Goal: Obtain resource: Download file/media

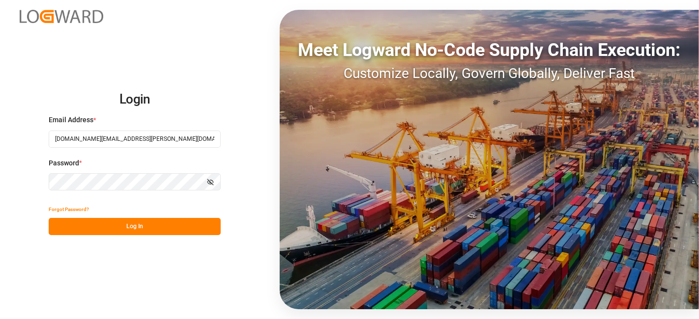
click at [113, 225] on button "Log In" at bounding box center [135, 226] width 172 height 17
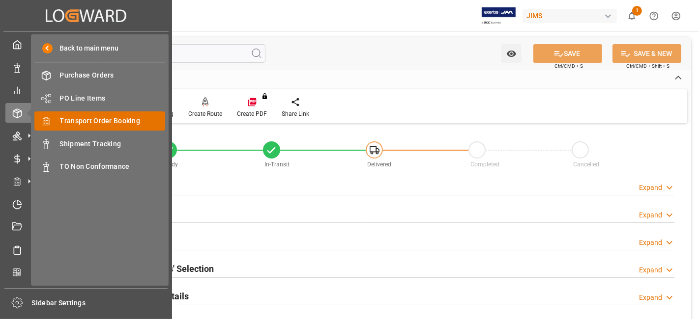
click at [135, 121] on span "Transport Order Booking" at bounding box center [113, 121] width 106 height 10
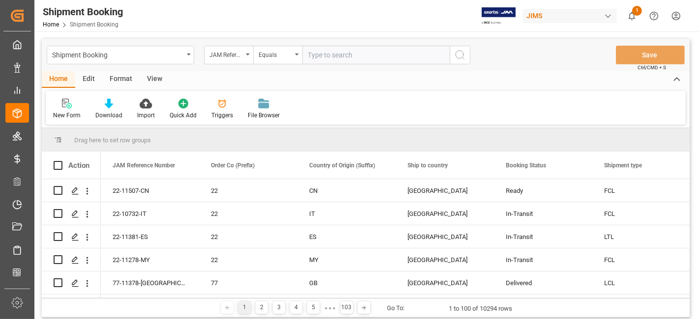
click at [325, 58] on input "text" at bounding box center [375, 55] width 147 height 19
type input "77-11235-[GEOGRAPHIC_DATA]"
click at [456, 55] on icon "search button" at bounding box center [460, 55] width 12 height 12
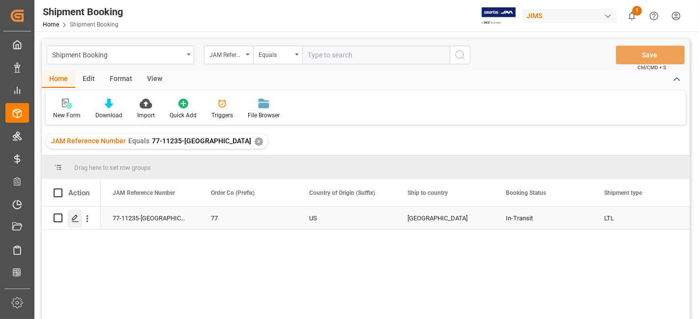
click at [73, 217] on icon "Press SPACE to select this row." at bounding box center [75, 219] width 8 height 8
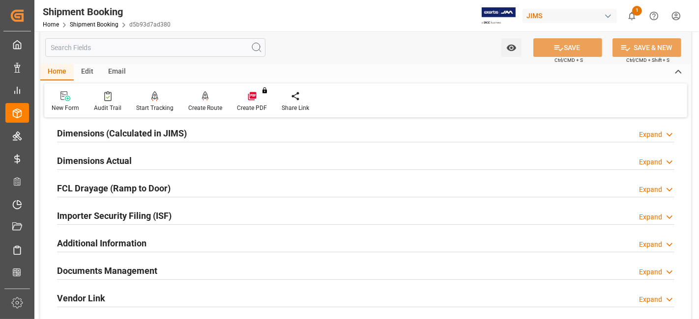
scroll to position [327, 0]
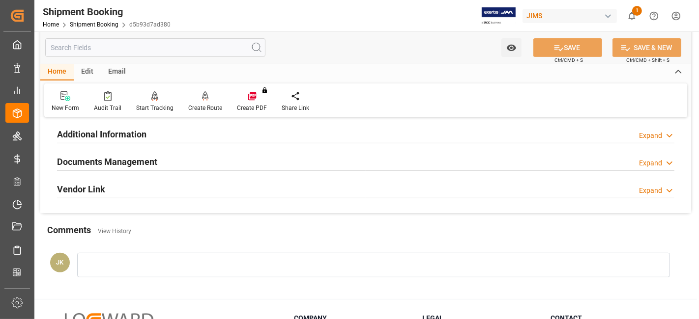
click at [122, 160] on h2 "Documents Management" at bounding box center [107, 161] width 100 height 13
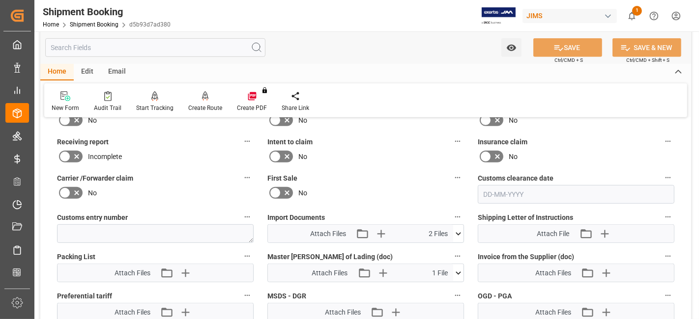
scroll to position [546, 0]
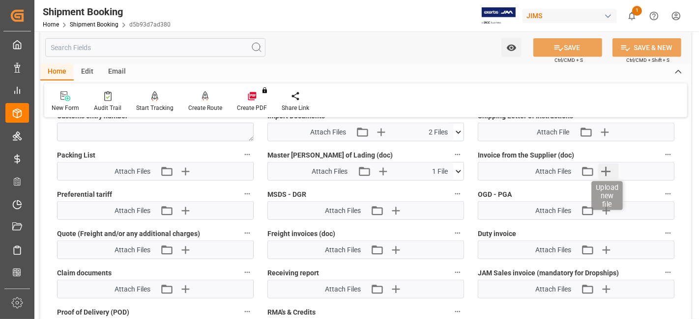
click at [604, 170] on icon "button" at bounding box center [606, 172] width 16 height 16
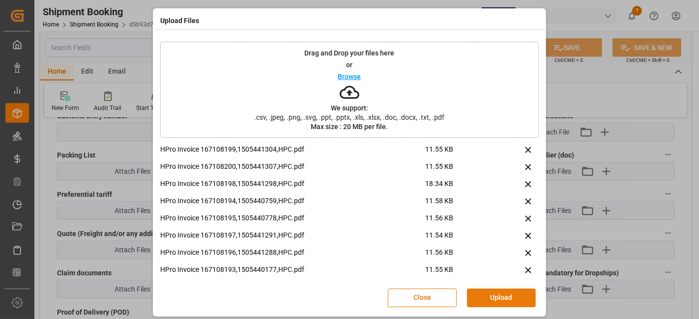
click at [485, 294] on button "Upload" at bounding box center [501, 298] width 69 height 19
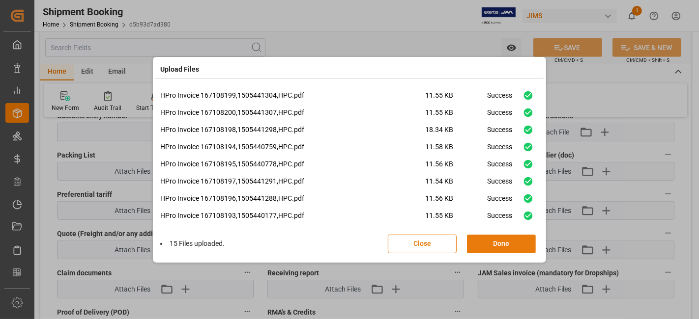
click at [485, 247] on button "Done" at bounding box center [501, 244] width 69 height 19
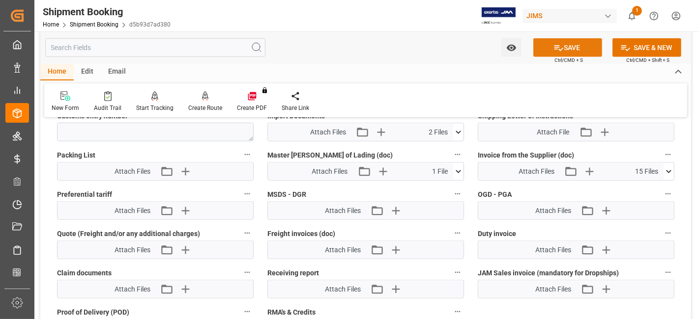
click at [547, 52] on button "SAVE" at bounding box center [567, 47] width 69 height 19
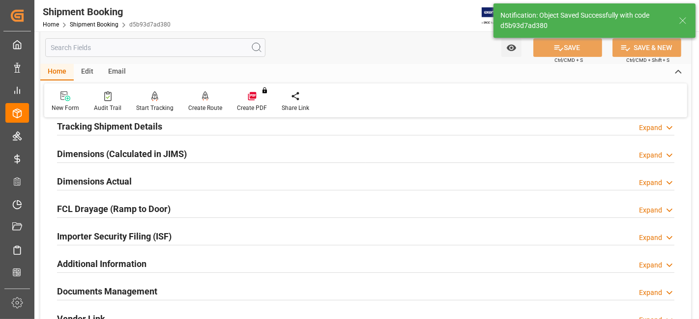
scroll to position [252, 0]
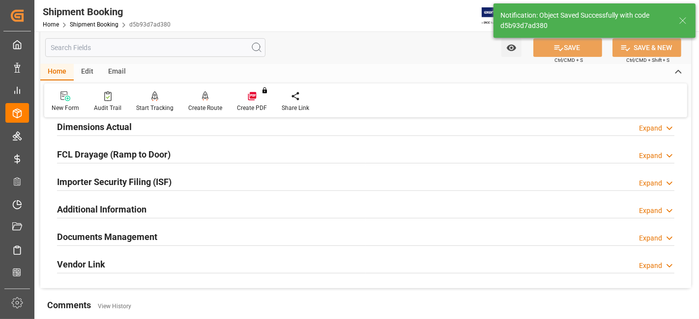
click at [115, 239] on h2 "Documents Management" at bounding box center [107, 236] width 100 height 13
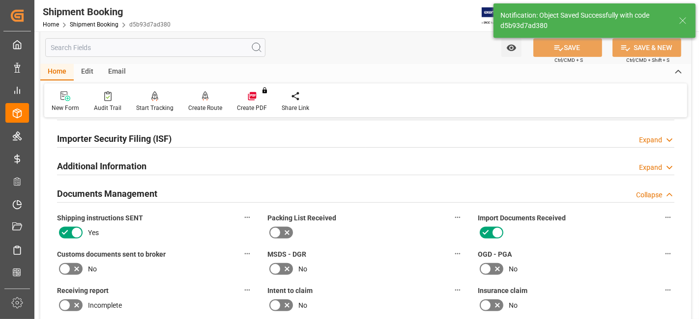
scroll to position [361, 0]
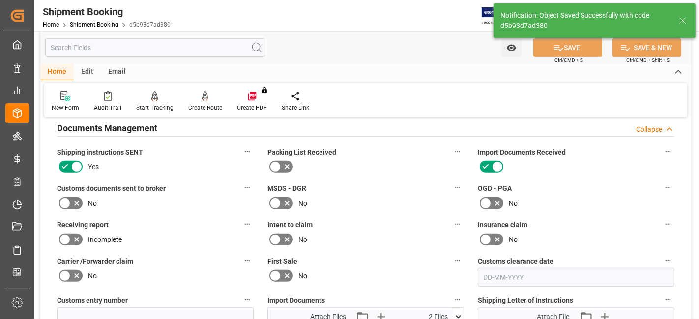
click at [76, 201] on icon at bounding box center [77, 204] width 12 height 12
click at [0, 0] on input "checkbox" at bounding box center [0, 0] width 0 height 0
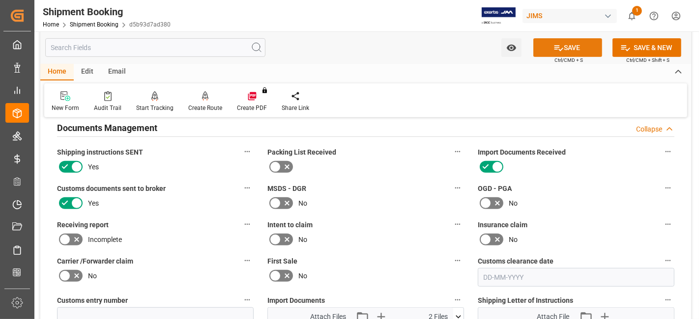
click at [542, 52] on button "SAVE" at bounding box center [567, 47] width 69 height 19
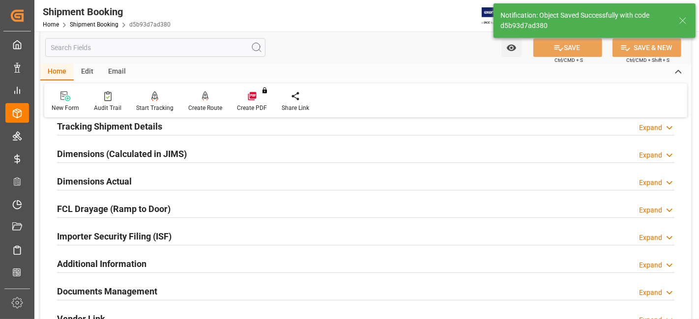
scroll to position [143, 0]
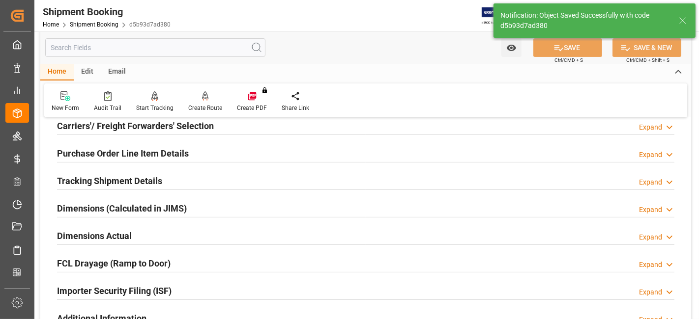
click at [151, 182] on h2 "Tracking Shipment Details" at bounding box center [109, 180] width 105 height 13
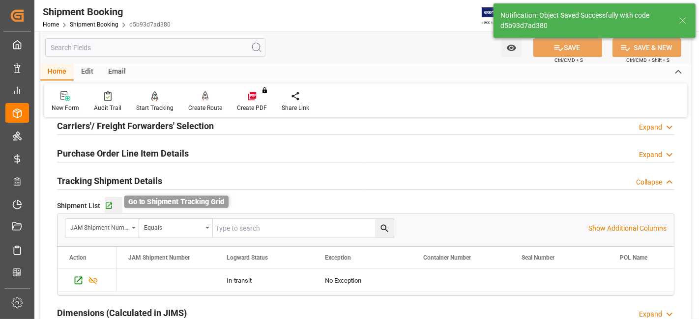
click at [110, 208] on icon "button" at bounding box center [109, 206] width 8 height 8
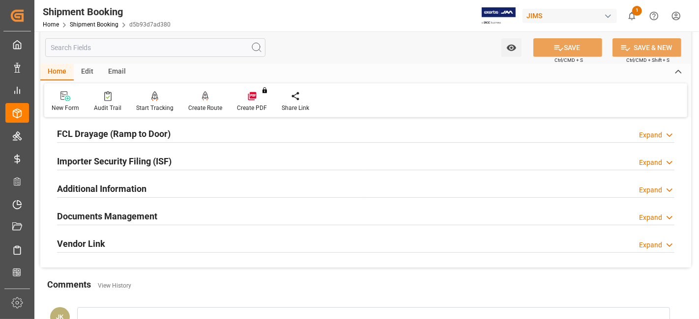
scroll to position [361, 0]
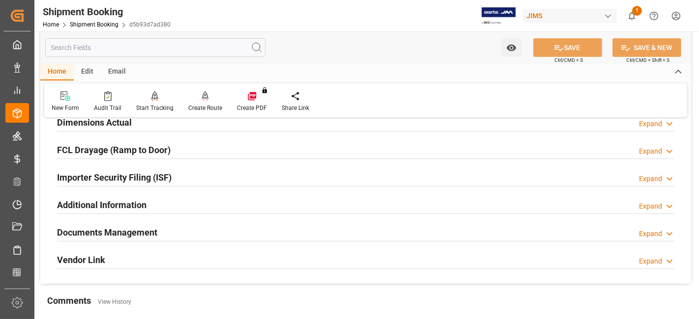
click at [128, 226] on h2 "Documents Management" at bounding box center [107, 232] width 100 height 13
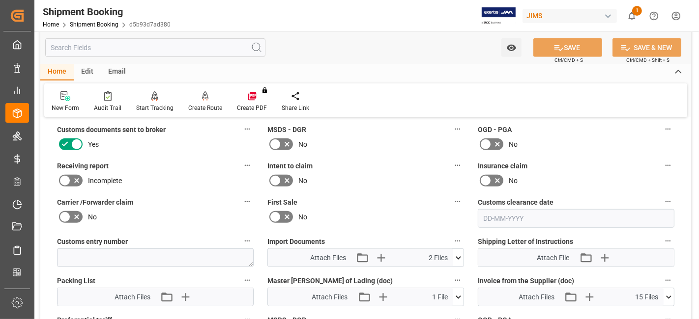
scroll to position [580, 0]
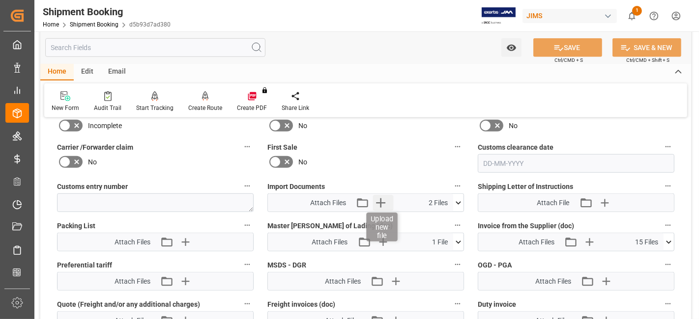
click at [382, 201] on icon "button" at bounding box center [381, 203] width 16 height 16
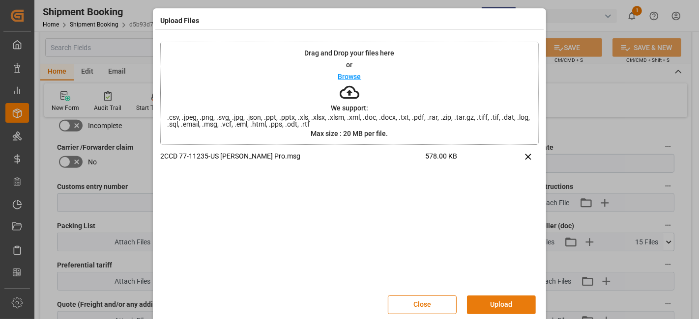
click at [495, 298] on button "Upload" at bounding box center [501, 305] width 69 height 19
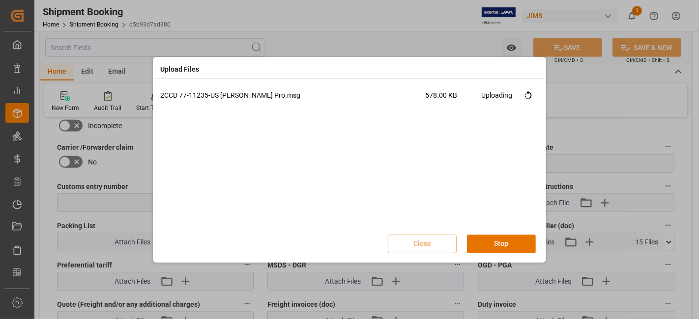
drag, startPoint x: 493, startPoint y: 246, endPoint x: 236, endPoint y: 189, distance: 263.3
click at [236, 189] on div "2CCD 77-11235-US [PERSON_NAME] Pro.msg 578.00 KB Uploading Close Stop" at bounding box center [349, 175] width 378 height 170
click at [227, 183] on div "2CCD 77-11235-US [PERSON_NAME] Pro.msg 578.00 KB Uploading" at bounding box center [349, 159] width 378 height 138
click at [505, 242] on button "Done" at bounding box center [501, 244] width 69 height 19
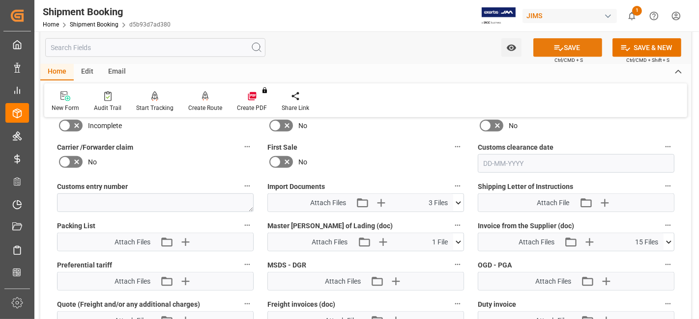
click at [546, 51] on button "SAVE" at bounding box center [567, 47] width 69 height 19
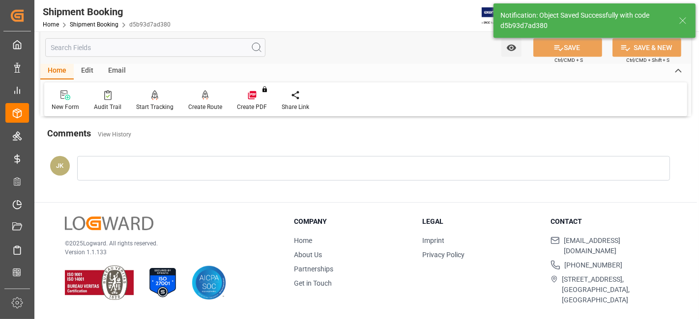
scroll to position [366, 0]
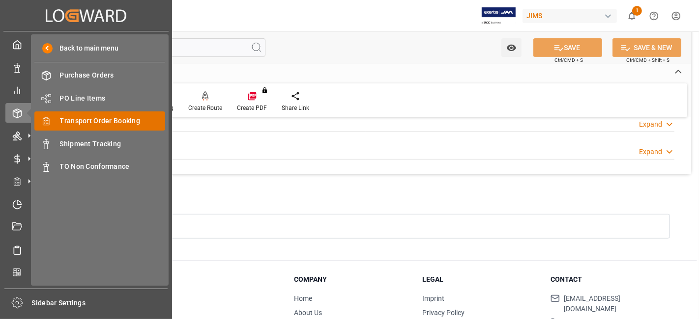
click at [125, 124] on span "Transport Order Booking" at bounding box center [113, 121] width 106 height 10
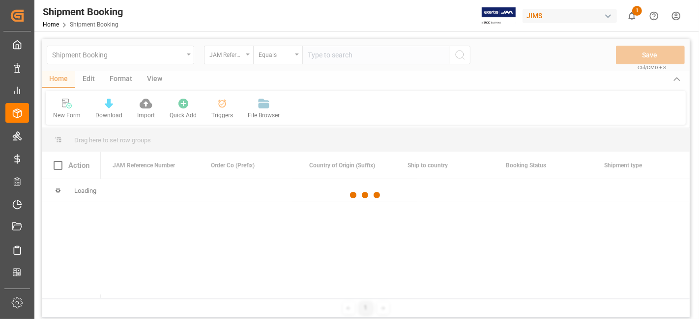
click at [325, 57] on div at bounding box center [366, 195] width 648 height 313
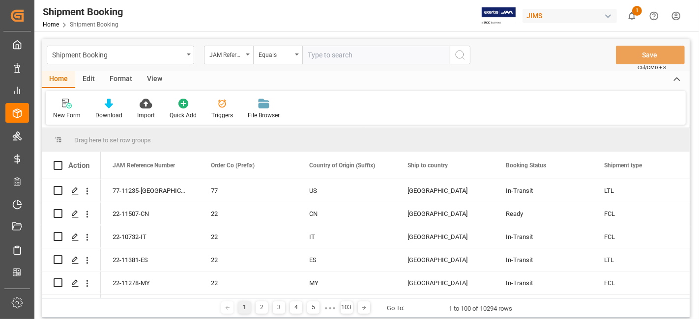
click at [325, 57] on input "text" at bounding box center [375, 55] width 147 height 19
paste input "77-11465-US"
type input "77-11465-US"
click at [454, 57] on icon "search button" at bounding box center [460, 55] width 12 height 12
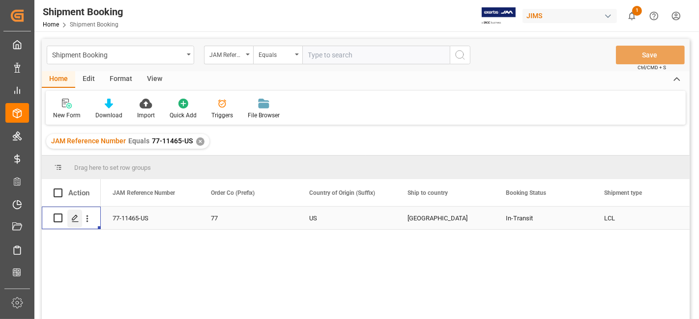
click at [76, 220] on icon "Press SPACE to select this row." at bounding box center [75, 219] width 8 height 8
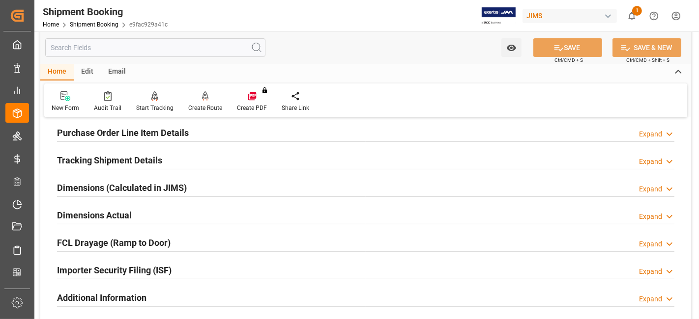
scroll to position [273, 0]
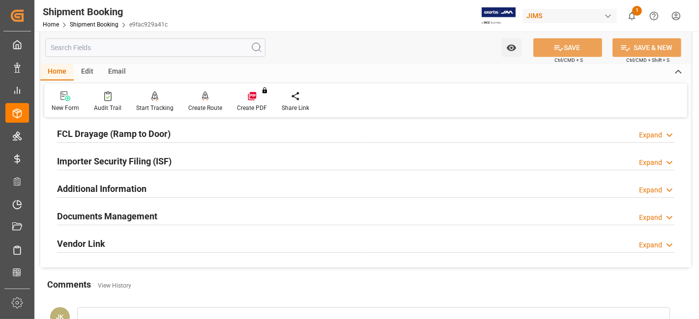
click at [88, 213] on h2 "Documents Management" at bounding box center [107, 216] width 100 height 13
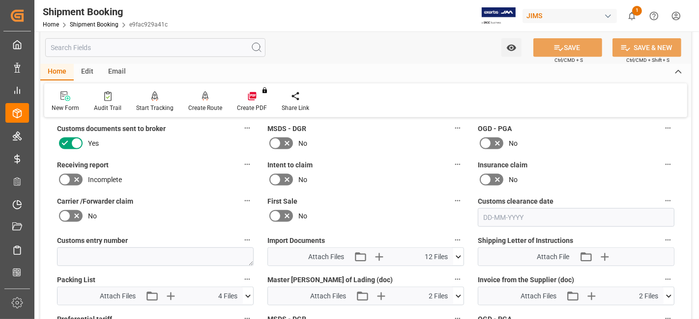
scroll to position [436, 0]
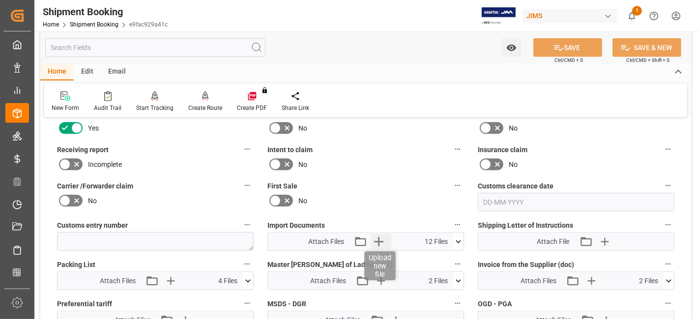
click at [381, 238] on icon "button" at bounding box center [379, 242] width 16 height 16
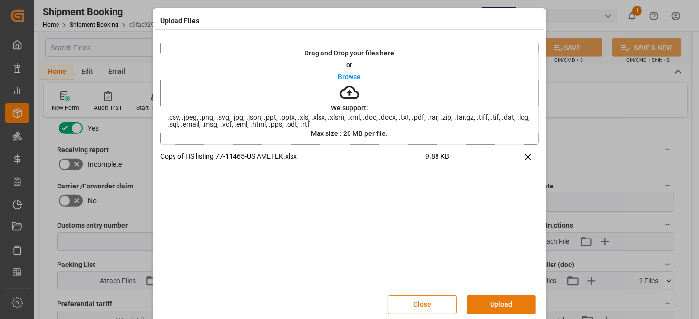
click at [487, 306] on button "Upload" at bounding box center [501, 305] width 69 height 19
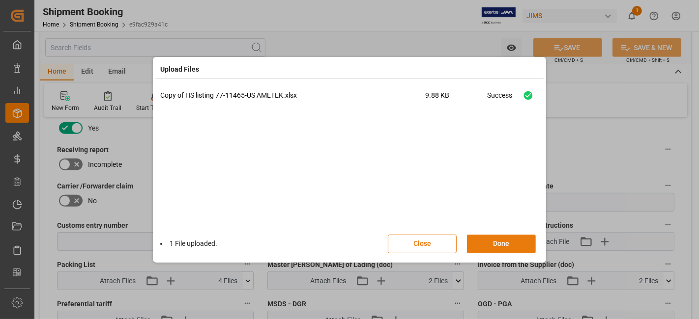
click at [493, 246] on button "Done" at bounding box center [501, 244] width 69 height 19
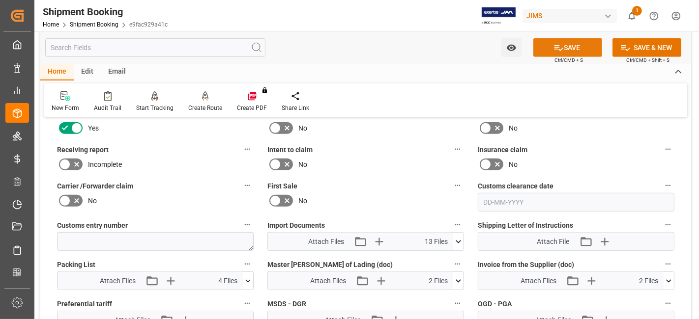
click at [561, 47] on icon at bounding box center [558, 48] width 10 height 10
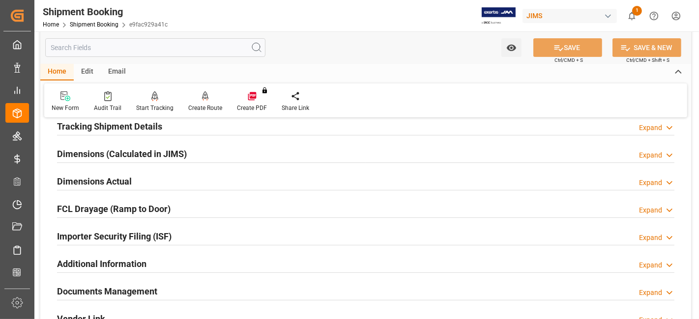
scroll to position [0, 0]
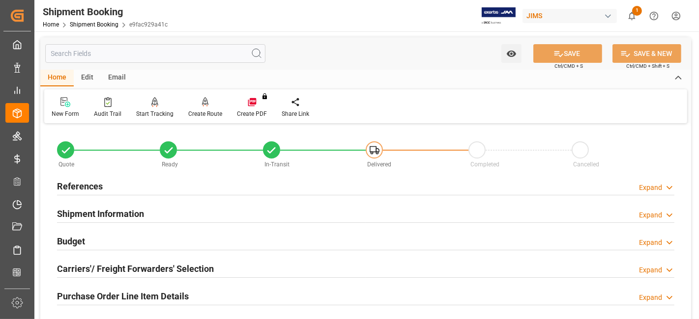
click at [106, 186] on div "References Expand" at bounding box center [365, 185] width 617 height 19
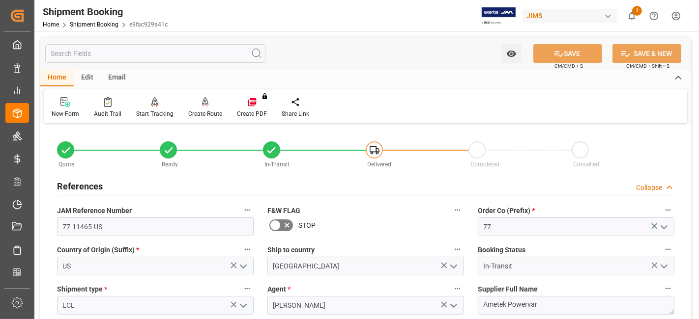
click at [106, 186] on div "References Collapse" at bounding box center [365, 185] width 617 height 19
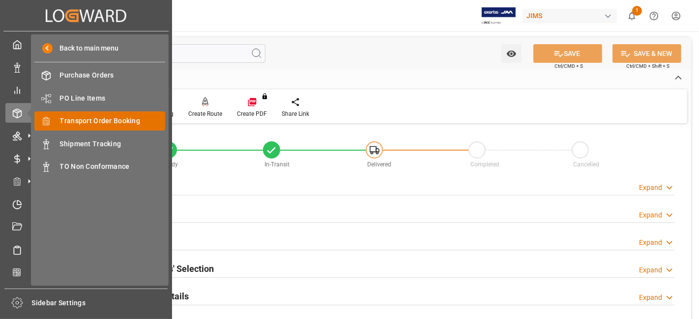
click at [134, 121] on span "Transport Order Booking" at bounding box center [113, 121] width 106 height 10
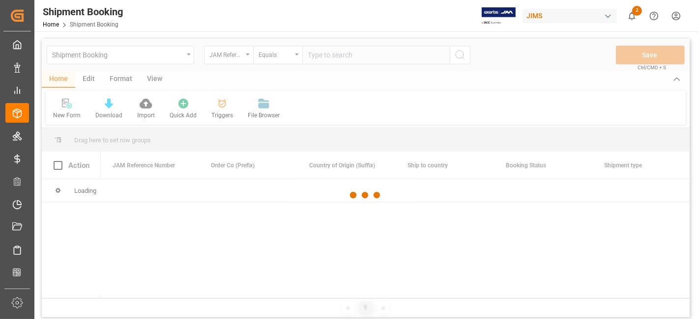
click at [333, 55] on div at bounding box center [366, 195] width 648 height 313
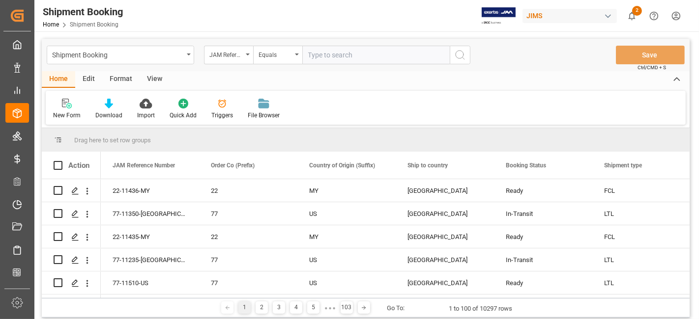
click at [334, 56] on input "text" at bounding box center [375, 55] width 147 height 19
paste input "77-11235-[GEOGRAPHIC_DATA]"
type input "77-11235-[GEOGRAPHIC_DATA]"
click at [460, 57] on icon "search button" at bounding box center [460, 55] width 12 height 12
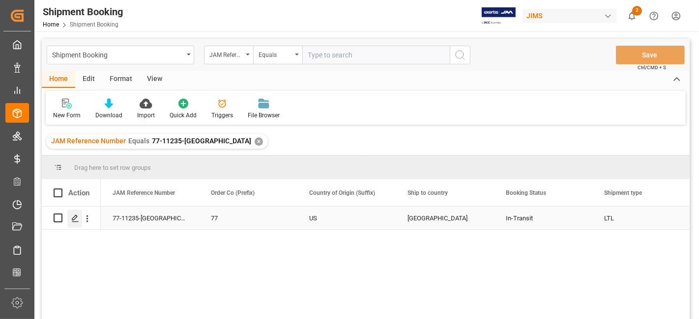
click at [80, 220] on div "Press SPACE to select this row." at bounding box center [74, 219] width 15 height 18
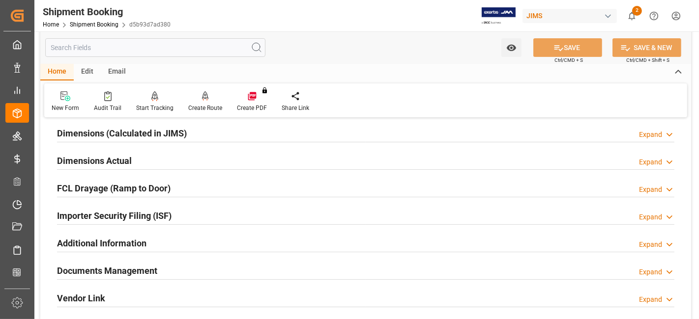
scroll to position [327, 0]
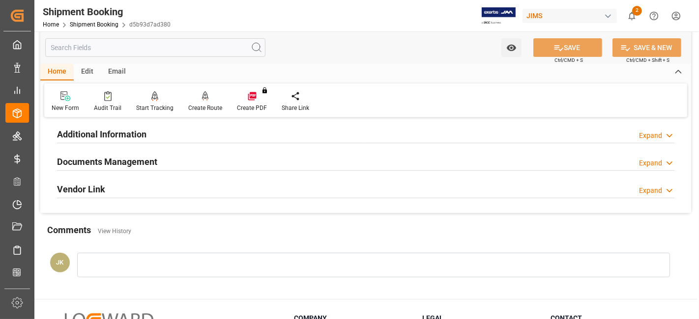
drag, startPoint x: 115, startPoint y: 162, endPoint x: 122, endPoint y: 173, distance: 13.7
click at [115, 162] on h2 "Documents Management" at bounding box center [107, 161] width 100 height 13
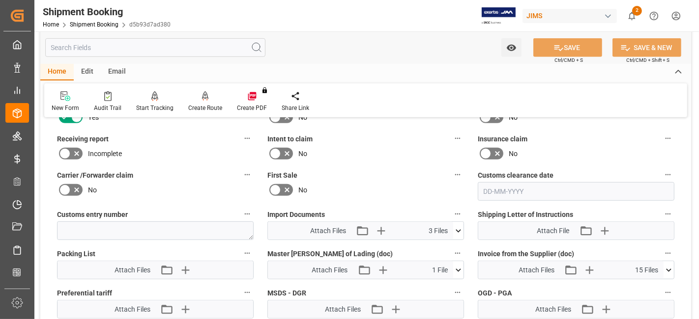
scroll to position [491, 0]
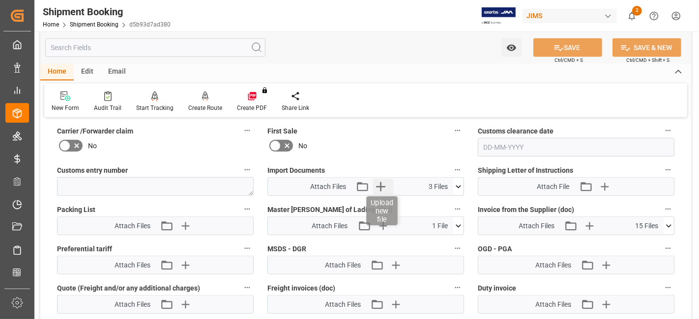
click at [383, 186] on icon "button" at bounding box center [381, 187] width 16 height 16
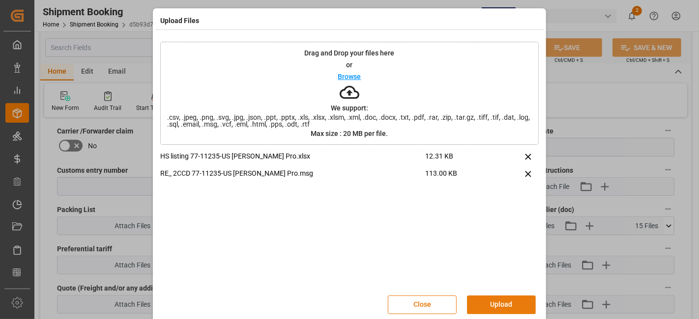
click at [491, 304] on button "Upload" at bounding box center [501, 305] width 69 height 19
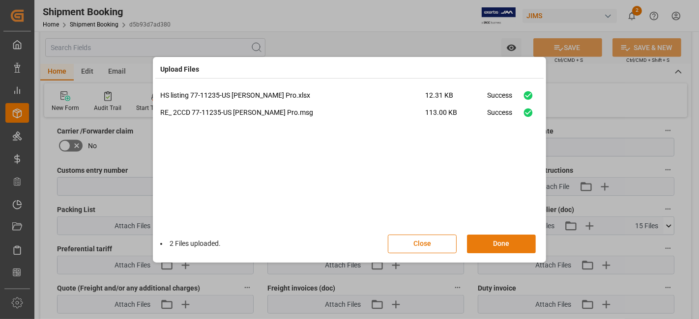
click at [492, 243] on button "Done" at bounding box center [501, 244] width 69 height 19
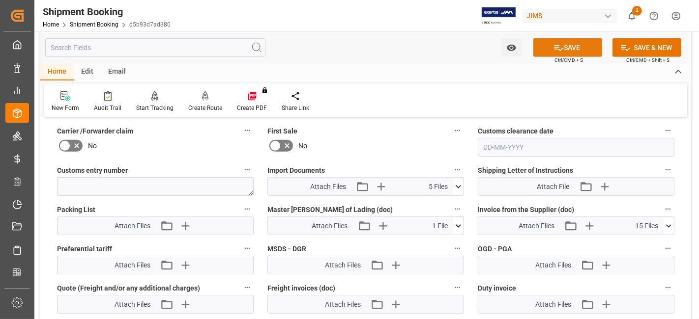
click at [557, 45] on icon at bounding box center [558, 48] width 9 height 6
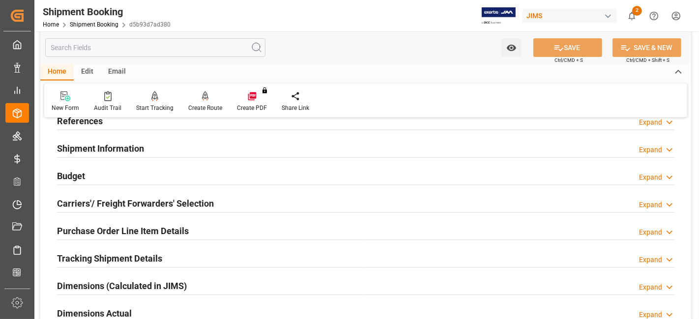
scroll to position [0, 0]
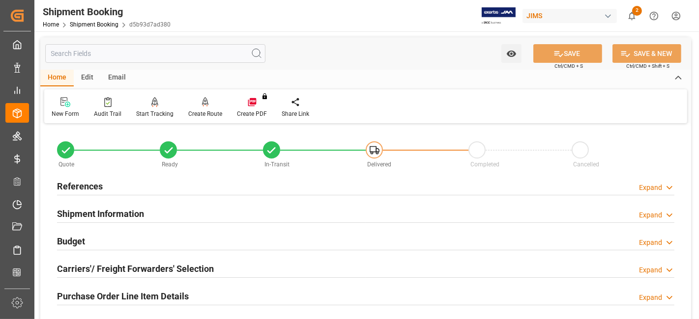
click at [104, 181] on div "References Expand" at bounding box center [365, 185] width 617 height 19
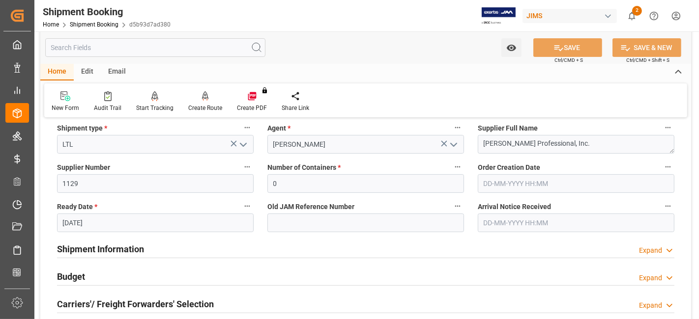
scroll to position [164, 0]
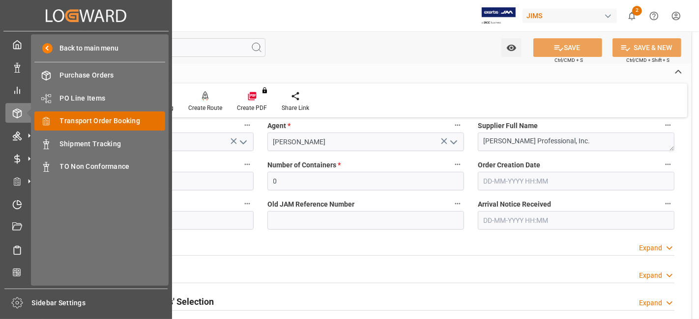
click at [127, 121] on span "Transport Order Booking" at bounding box center [113, 121] width 106 height 10
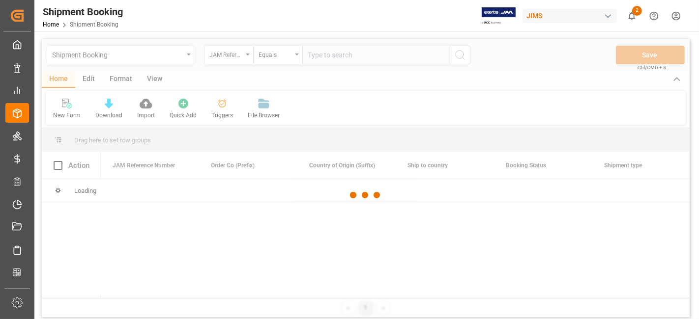
click at [322, 58] on div at bounding box center [366, 195] width 648 height 313
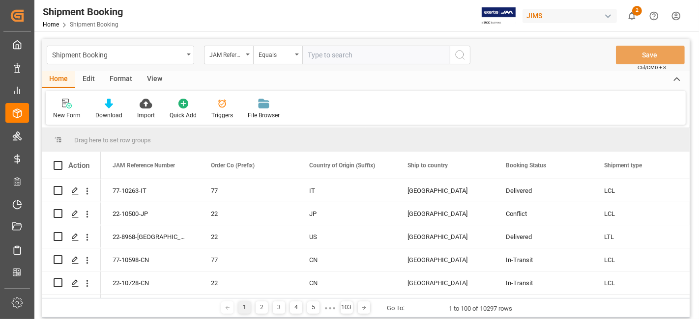
click at [322, 58] on input "text" at bounding box center [375, 55] width 147 height 19
paste input "77-11465-US"
type input "77-11465-US"
click at [457, 54] on icon "search button" at bounding box center [460, 55] width 12 height 12
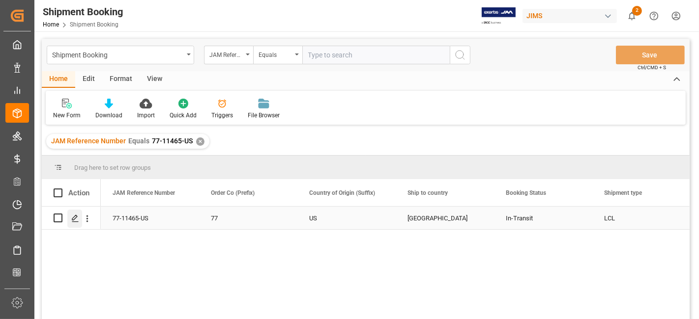
click at [70, 220] on div "Press SPACE to select this row." at bounding box center [74, 219] width 15 height 18
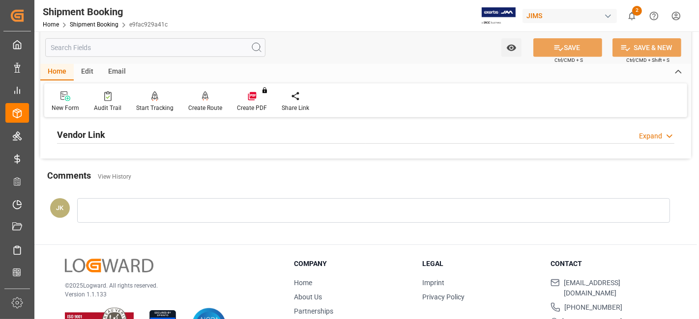
scroll to position [273, 0]
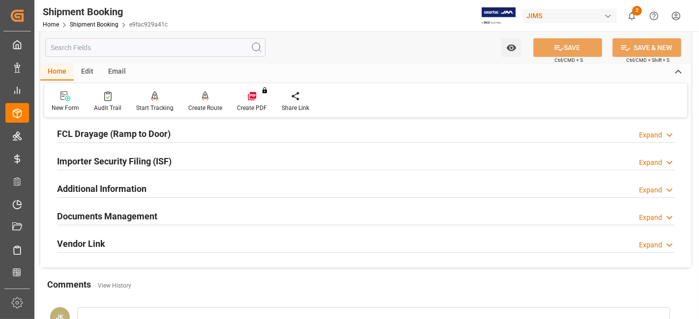
click at [118, 212] on h2 "Documents Management" at bounding box center [107, 216] width 100 height 13
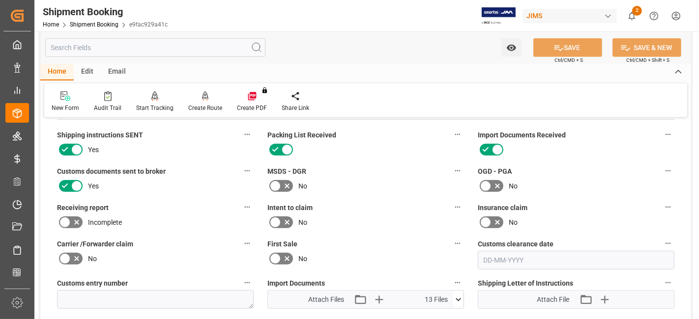
scroll to position [436, 0]
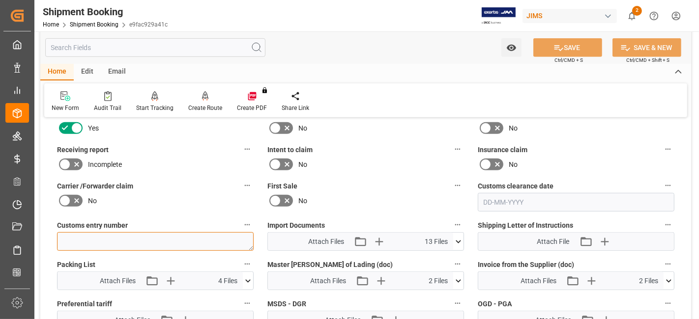
click at [82, 236] on textarea at bounding box center [155, 241] width 197 height 19
paste textarea "13391-69305522-0"
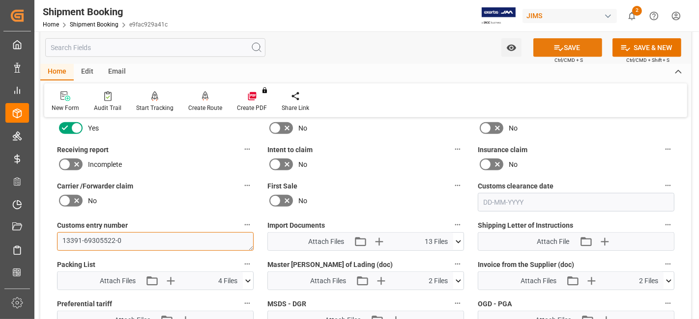
type textarea "13391-69305522-0"
click at [564, 52] on button "SAVE" at bounding box center [567, 47] width 69 height 19
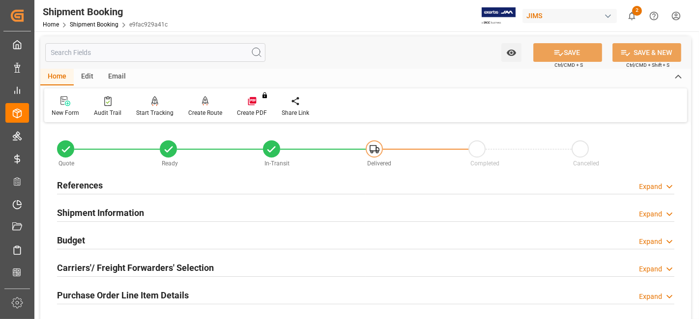
scroll to position [0, 0]
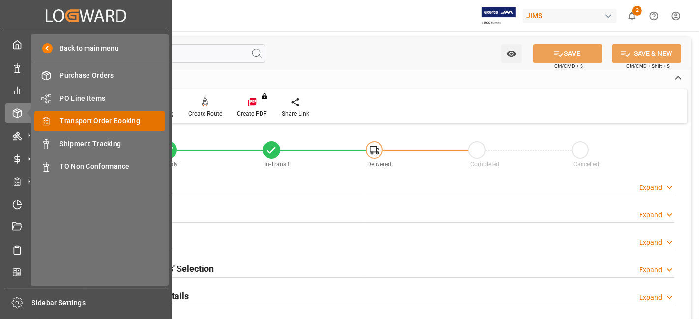
click at [132, 121] on span "Transport Order Booking" at bounding box center [113, 121] width 106 height 10
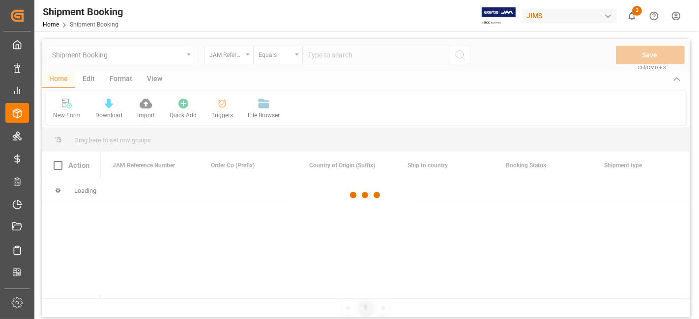
click at [347, 57] on div at bounding box center [366, 195] width 648 height 313
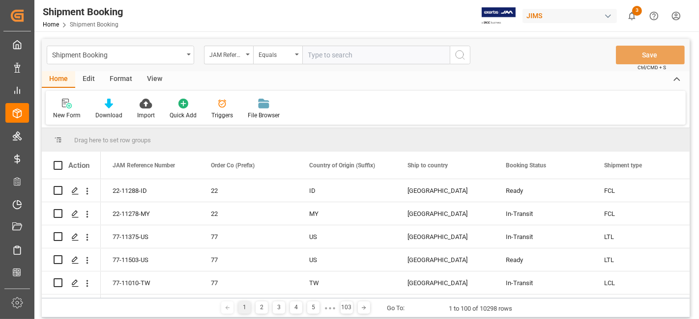
click at [337, 57] on input "text" at bounding box center [375, 55] width 147 height 19
paste input "77-11231-[GEOGRAPHIC_DATA]"
type input "77-11231-[GEOGRAPHIC_DATA]"
click at [460, 58] on circle "search button" at bounding box center [459, 55] width 8 height 8
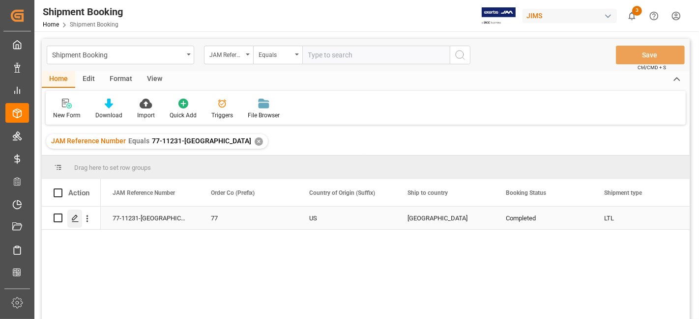
click at [78, 220] on icon "Press SPACE to select this row." at bounding box center [75, 219] width 8 height 8
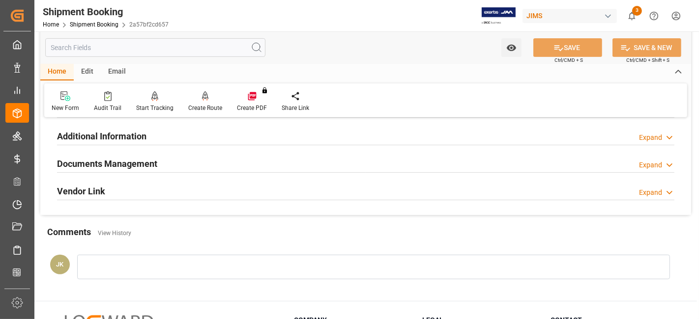
scroll to position [327, 0]
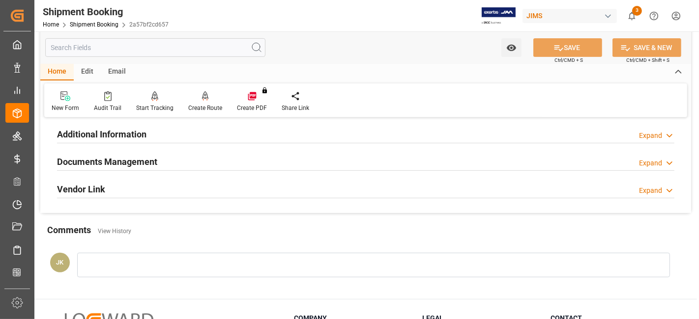
click at [160, 159] on div "Documents Management Expand" at bounding box center [365, 161] width 617 height 19
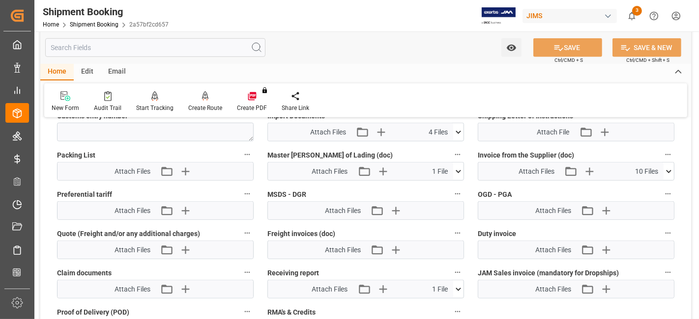
scroll to position [600, 0]
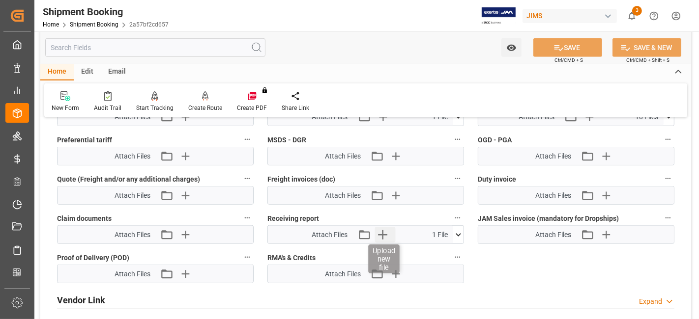
click at [384, 234] on icon "button" at bounding box center [382, 235] width 16 height 16
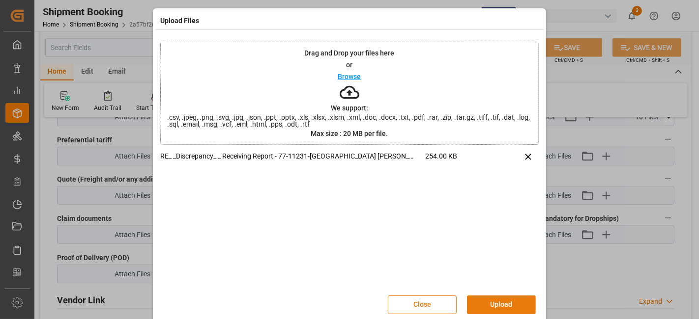
click at [501, 300] on button "Upload" at bounding box center [501, 305] width 69 height 19
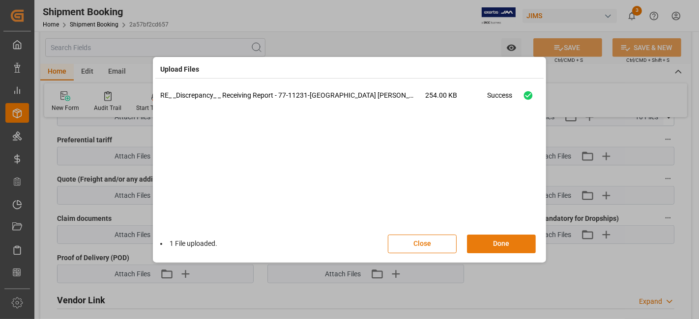
click at [491, 250] on button "Done" at bounding box center [501, 244] width 69 height 19
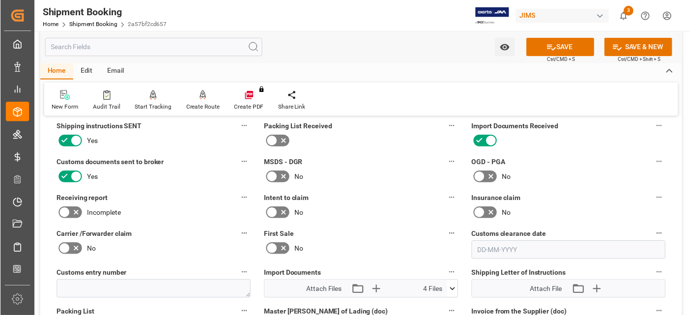
scroll to position [382, 0]
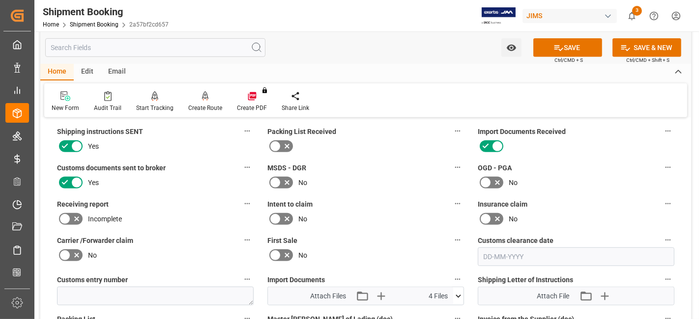
click at [82, 218] on icon at bounding box center [77, 219] width 12 height 12
click at [0, 0] on input "checkbox" at bounding box center [0, 0] width 0 height 0
click at [551, 46] on button "SAVE" at bounding box center [567, 47] width 69 height 19
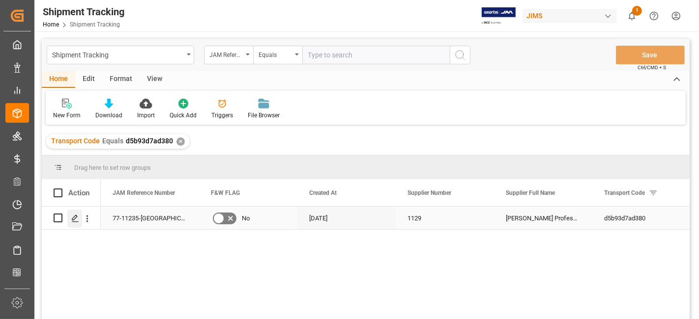
click at [76, 215] on icon "Press SPACE to select this row." at bounding box center [75, 219] width 8 height 8
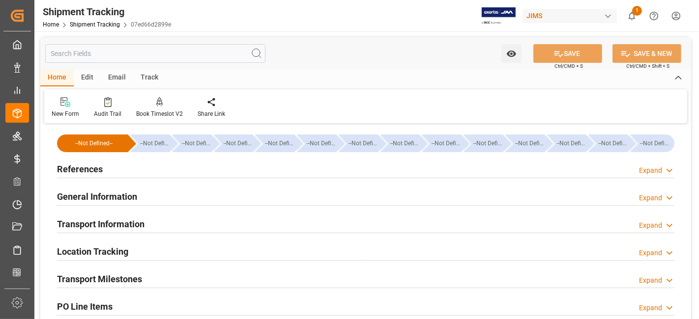
drag, startPoint x: 121, startPoint y: 171, endPoint x: 116, endPoint y: 187, distance: 16.0
click at [121, 171] on div "References Expand" at bounding box center [365, 168] width 617 height 19
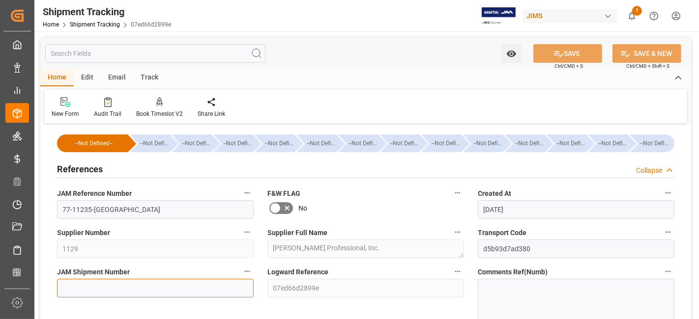
click at [76, 285] on input at bounding box center [155, 288] width 197 height 19
paste input "73440"
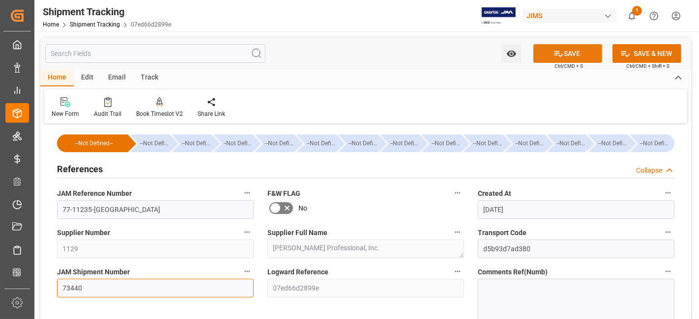
type input "73440"
click at [558, 51] on icon at bounding box center [558, 54] width 10 height 10
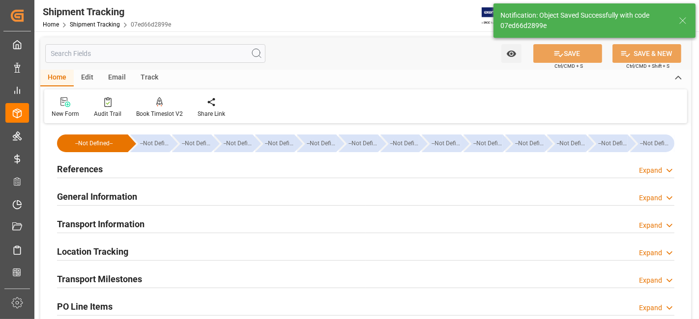
click at [109, 171] on div "References Expand" at bounding box center [365, 168] width 617 height 19
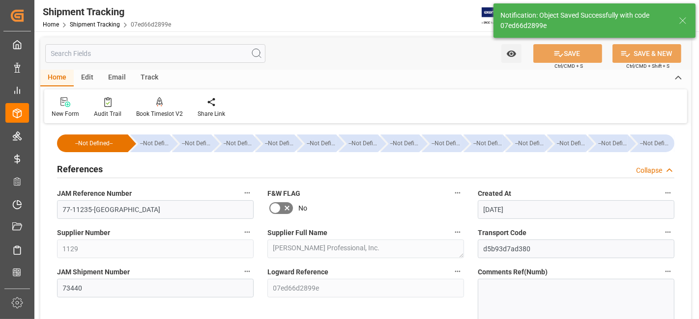
click at [109, 171] on div "References Collapse" at bounding box center [365, 168] width 617 height 19
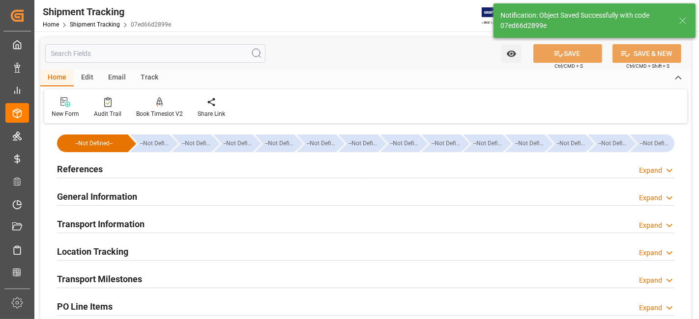
scroll to position [55, 0]
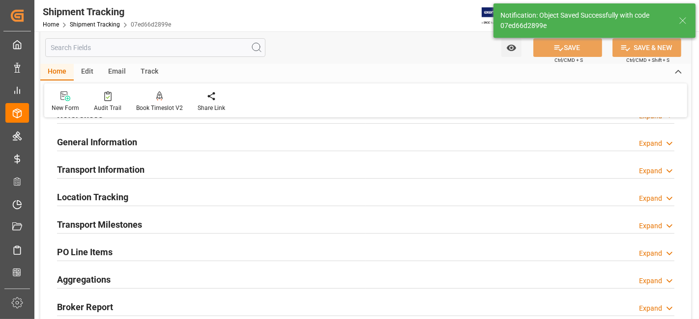
click at [152, 143] on div "General Information Expand" at bounding box center [365, 141] width 617 height 19
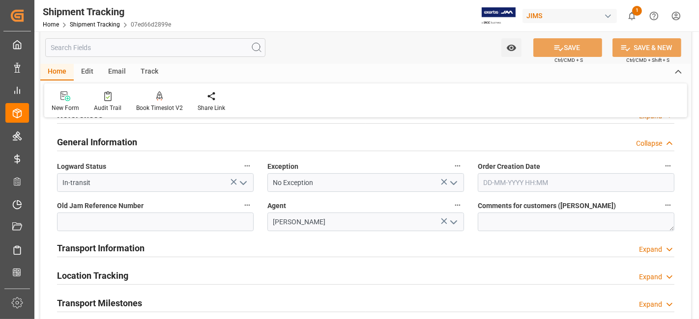
click at [152, 143] on div "General Information Collapse" at bounding box center [365, 141] width 617 height 19
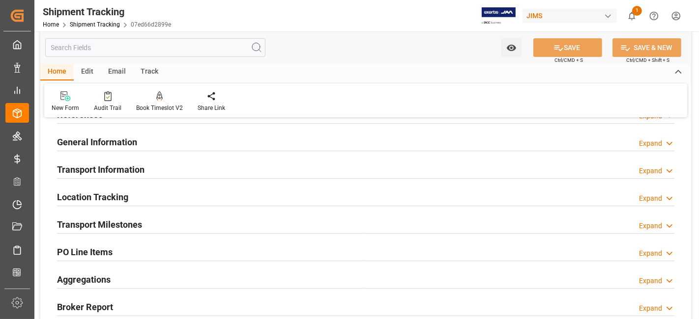
click at [150, 167] on div "Transport Information Expand" at bounding box center [365, 169] width 617 height 19
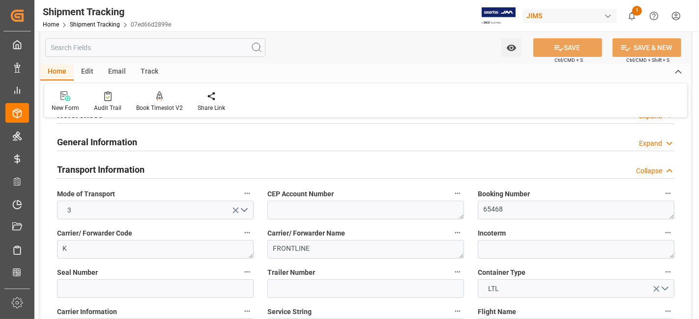
click at [150, 167] on div "Transport Information Collapse" at bounding box center [365, 169] width 617 height 19
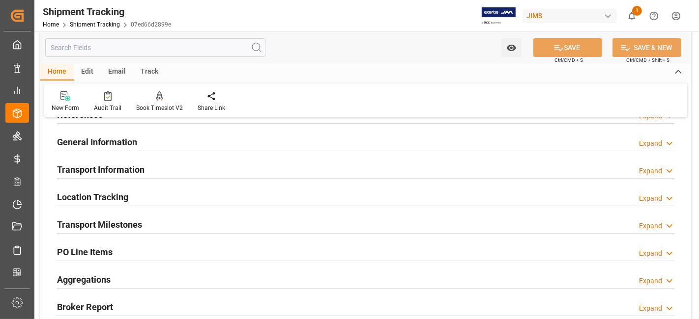
scroll to position [109, 0]
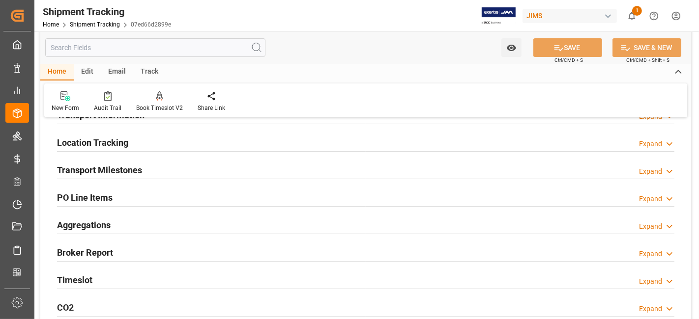
click at [150, 167] on div "Transport Milestones Expand" at bounding box center [365, 169] width 617 height 19
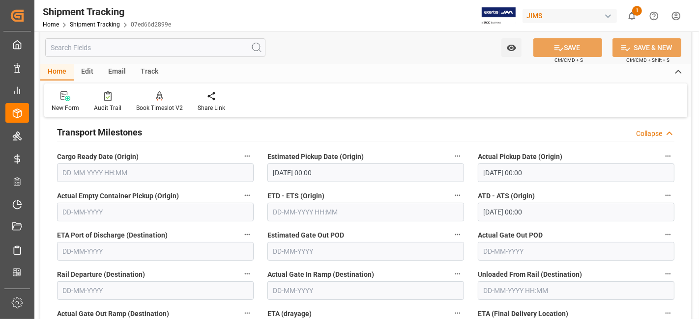
scroll to position [164, 0]
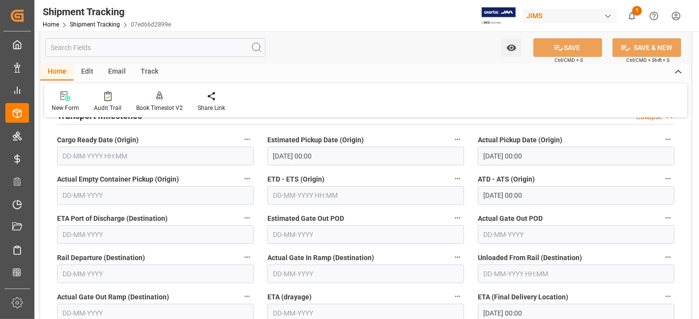
click at [125, 156] on input "text" at bounding box center [155, 156] width 197 height 19
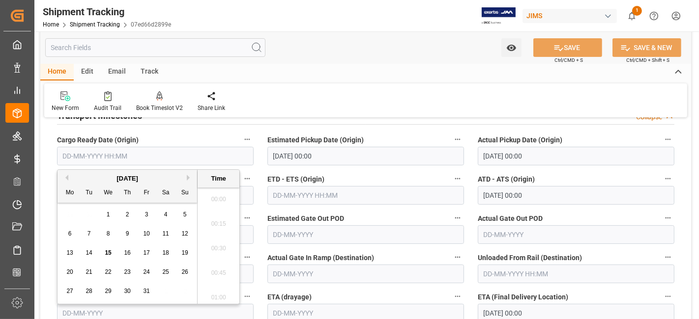
scroll to position [1378, 0]
click at [91, 212] on div "29 30 1 2 3 4 5" at bounding box center [127, 214] width 134 height 19
click at [88, 256] on span "14" at bounding box center [88, 253] width 6 height 7
type input "14-10-2025 00:00"
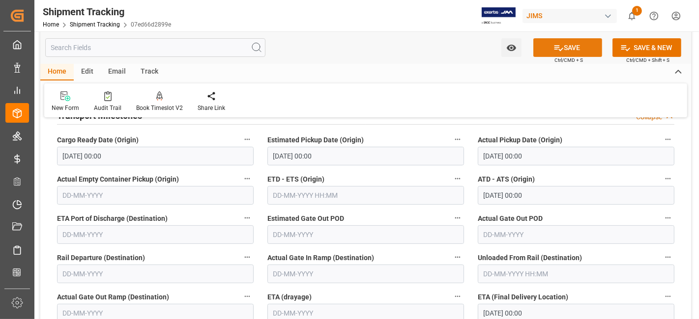
click at [576, 51] on button "SAVE" at bounding box center [567, 47] width 69 height 19
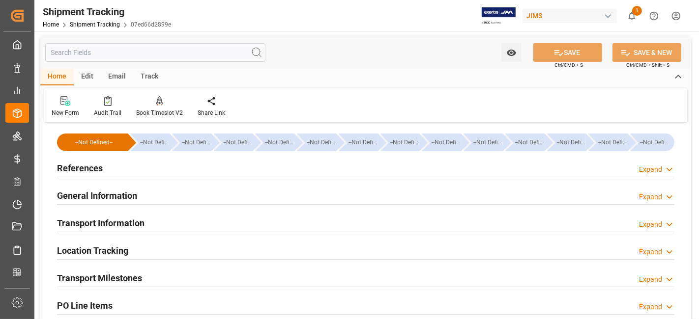
scroll to position [0, 0]
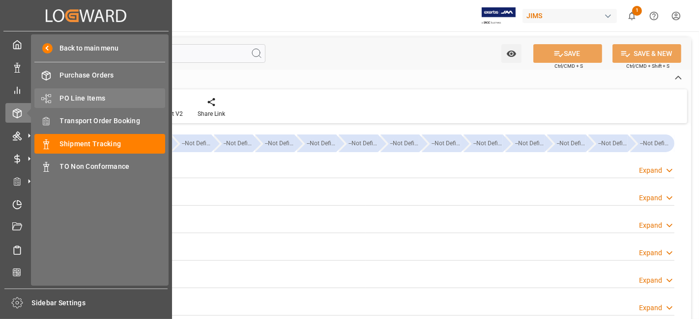
click at [96, 97] on span "PO Line Items" at bounding box center [113, 98] width 106 height 10
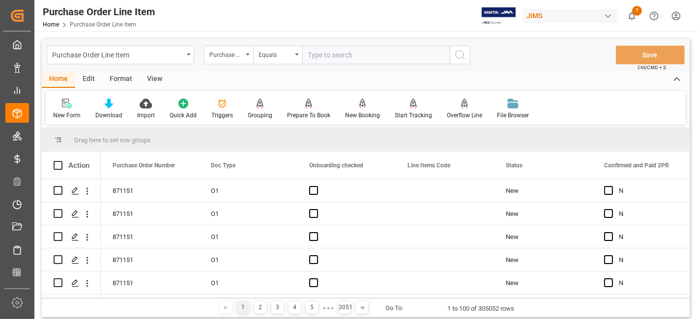
click at [248, 57] on div "Purchase Order Number" at bounding box center [228, 55] width 49 height 19
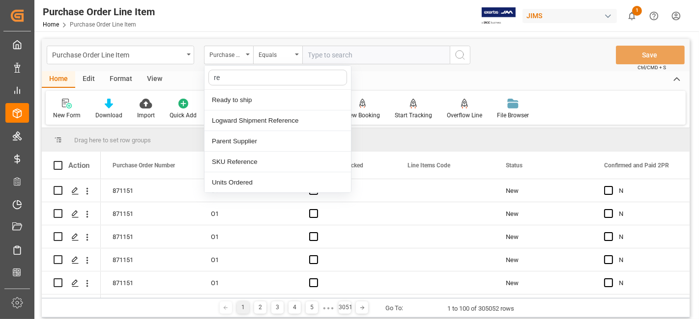
type input "re"
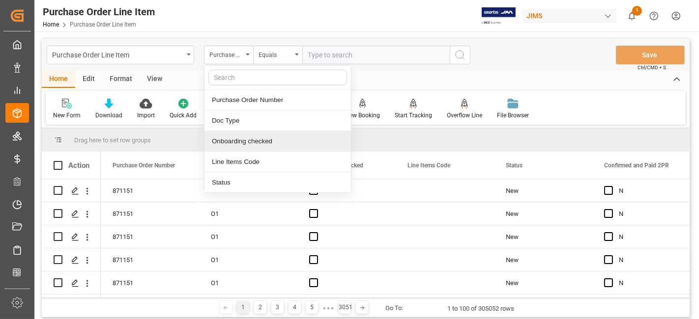
click at [572, 92] on div "New Form Download Import Quick Add Triggers Grouping Grouping Tooltip Prepare T…" at bounding box center [366, 108] width 640 height 34
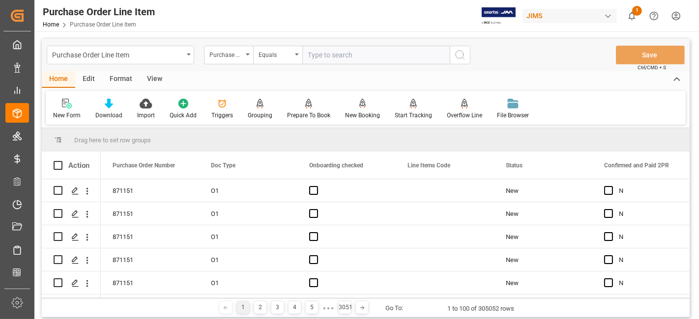
click at [562, 82] on div "Home Edit Format View" at bounding box center [366, 79] width 648 height 17
click at [243, 56] on div "Purchase Order Number" at bounding box center [228, 55] width 49 height 19
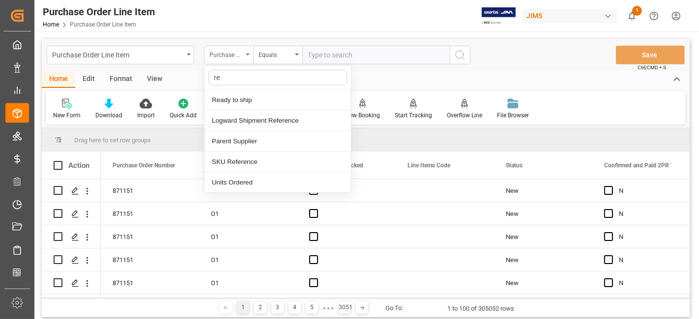
type input "ref"
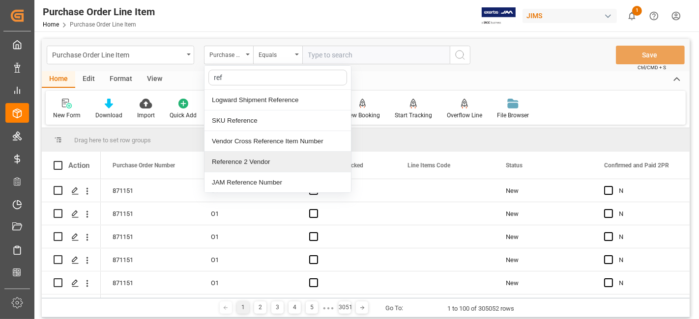
click at [247, 159] on div "Reference 2 Vendor" at bounding box center [277, 162] width 146 height 21
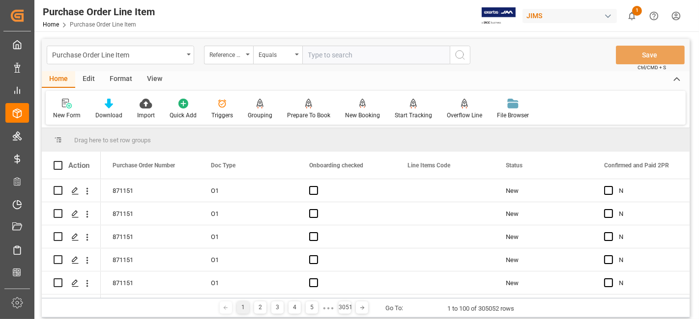
click at [321, 56] on input "text" at bounding box center [375, 55] width 147 height 19
paste input "77-11235-[GEOGRAPHIC_DATA]"
type input "77-11235-[GEOGRAPHIC_DATA]"
click at [463, 57] on icon "search button" at bounding box center [460, 55] width 12 height 12
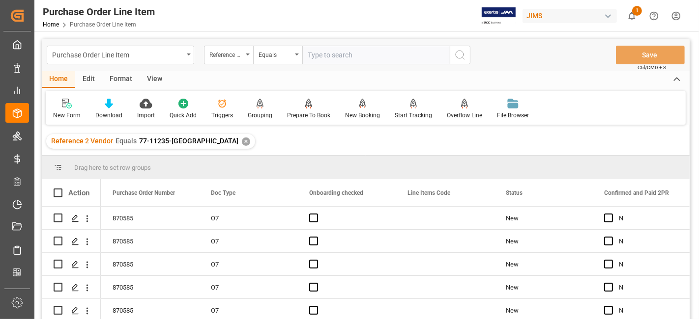
click at [156, 77] on div "View" at bounding box center [155, 79] width 30 height 17
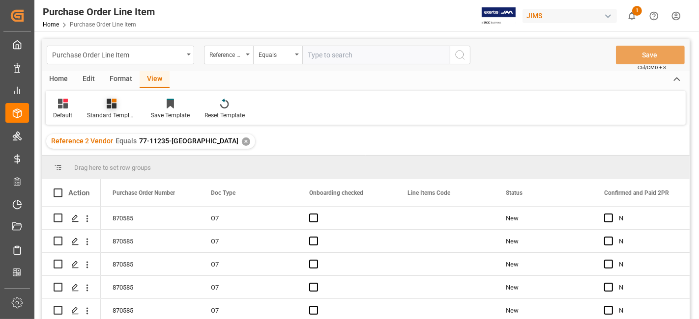
click at [116, 101] on icon at bounding box center [114, 101] width 4 height 4
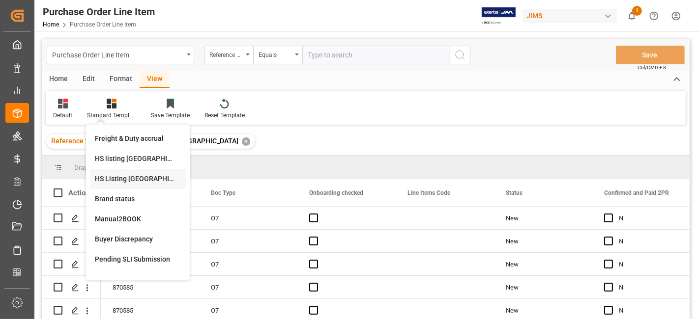
click at [141, 178] on div "HS Listing CANADA" at bounding box center [138, 179] width 86 height 10
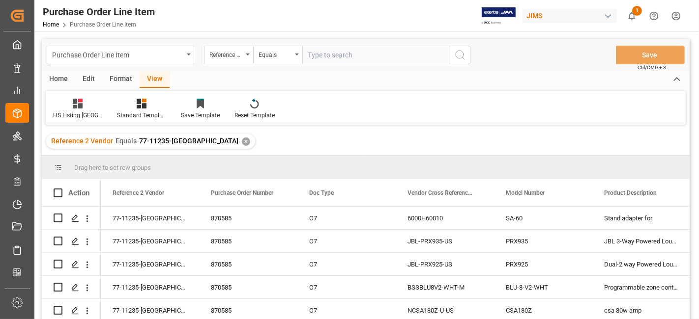
click at [57, 75] on div "Home" at bounding box center [58, 79] width 33 height 17
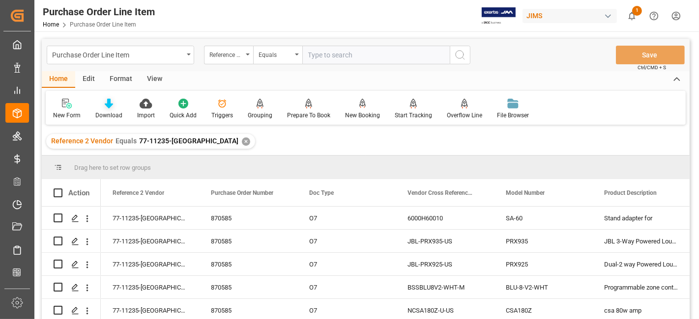
click at [108, 100] on icon at bounding box center [109, 104] width 8 height 10
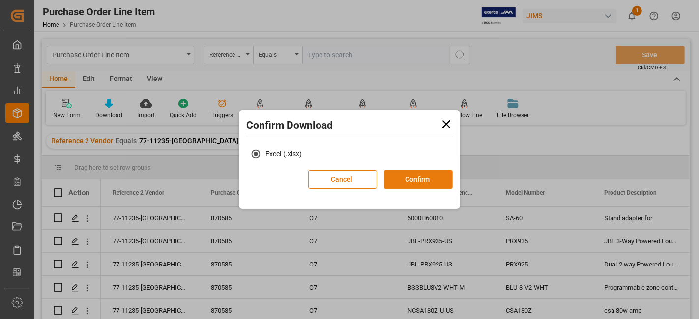
click at [414, 179] on button "Confirm" at bounding box center [418, 179] width 69 height 19
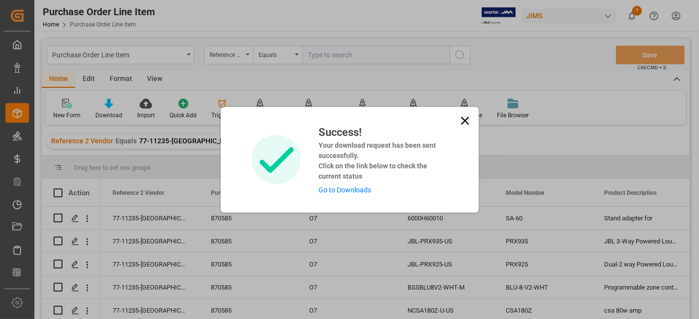
click at [347, 188] on link "Go to Downloads" at bounding box center [344, 190] width 53 height 8
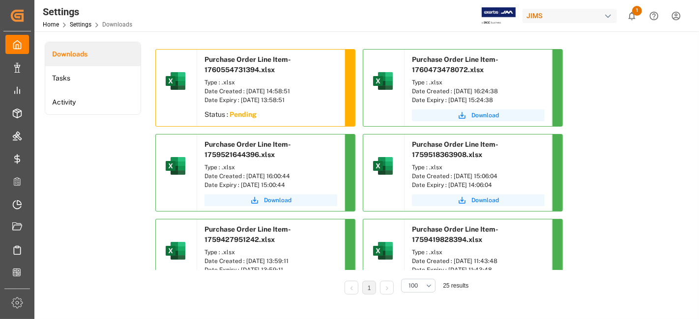
click at [93, 200] on div "Downloads Tasks Activity" at bounding box center [93, 175] width 96 height 267
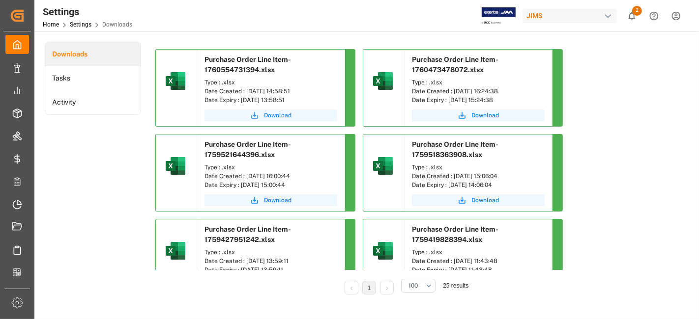
click at [276, 117] on span "Download" at bounding box center [278, 115] width 28 height 9
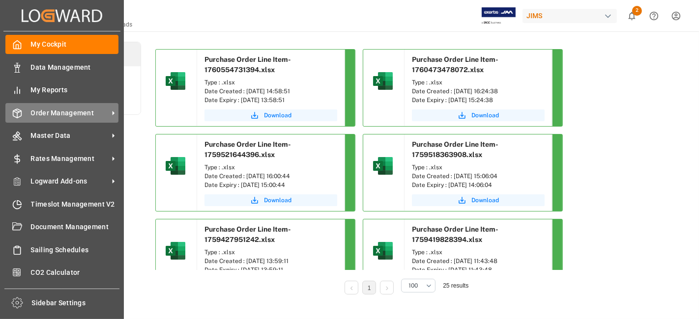
click at [53, 108] on span "Order Management" at bounding box center [70, 113] width 78 height 10
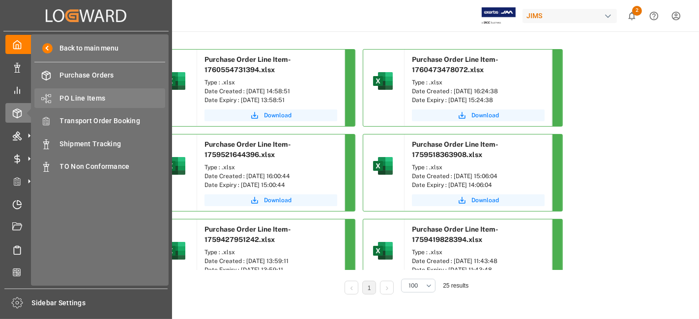
click at [96, 100] on span "PO Line Items" at bounding box center [113, 98] width 106 height 10
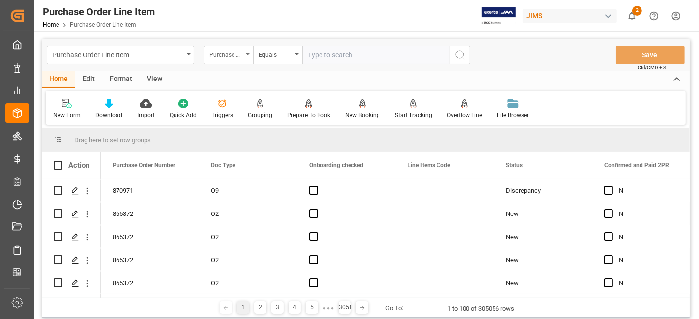
click at [247, 58] on div "Purchase Order Number" at bounding box center [228, 55] width 49 height 19
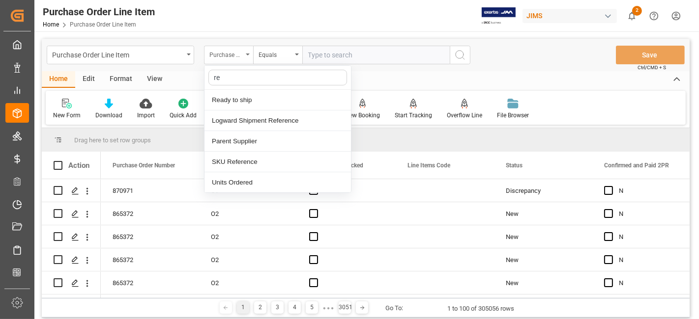
type input "ref"
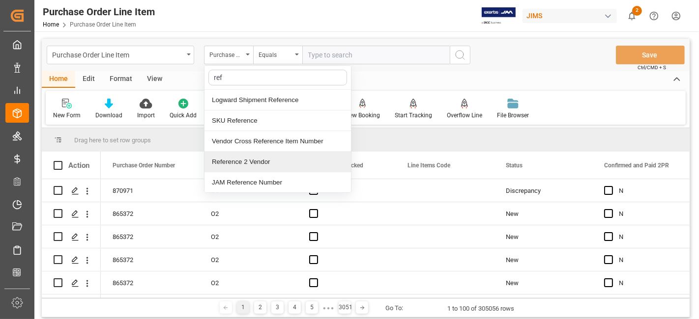
click at [247, 162] on div "Reference 2 Vendor" at bounding box center [277, 162] width 146 height 21
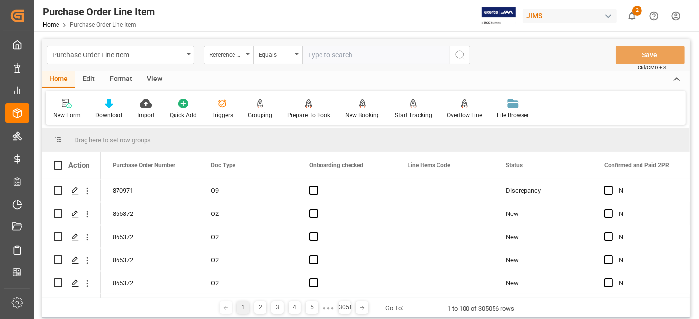
click at [328, 53] on input "text" at bounding box center [375, 55] width 147 height 19
paste input "77-11147-CN"
type input "77-11147-CN"
click at [463, 61] on button "search button" at bounding box center [460, 55] width 21 height 19
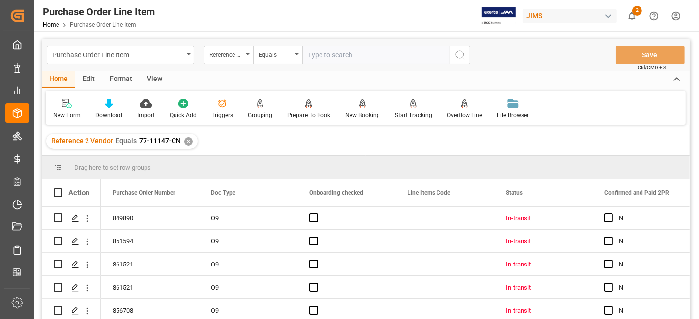
click at [151, 82] on div "View" at bounding box center [155, 79] width 30 height 17
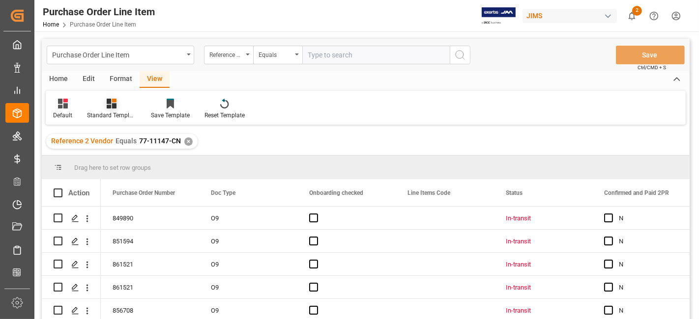
click at [118, 109] on div "Standard Templates" at bounding box center [112, 109] width 64 height 22
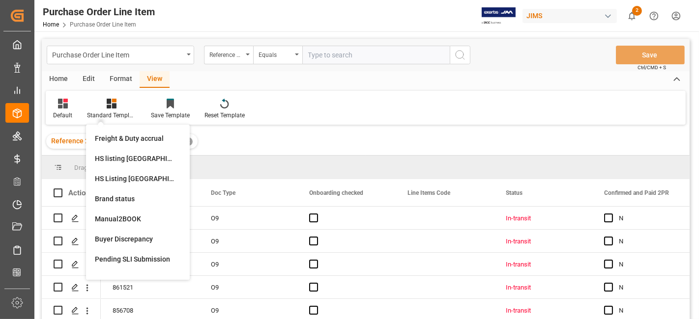
click at [142, 179] on div "HS Listing CANADA" at bounding box center [138, 179] width 86 height 10
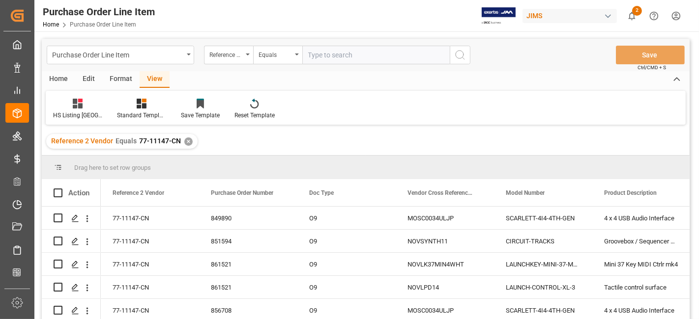
click at [59, 76] on div "Home" at bounding box center [58, 79] width 33 height 17
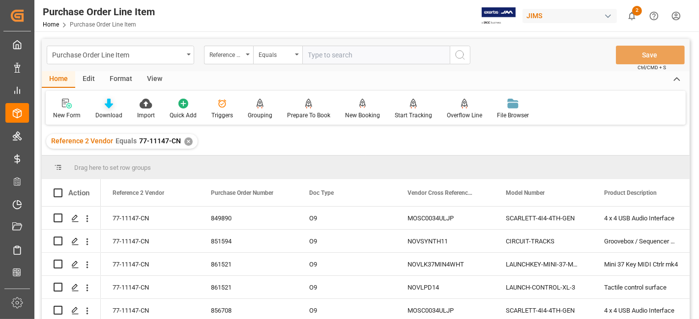
click at [103, 113] on div "Download" at bounding box center [108, 115] width 27 height 9
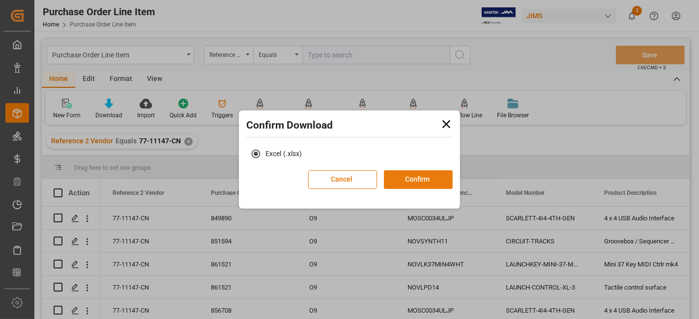
click at [423, 183] on button "Confirm" at bounding box center [418, 179] width 69 height 19
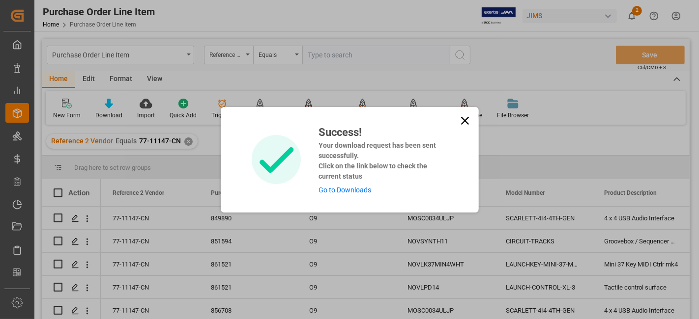
click at [340, 190] on link "Go to Downloads" at bounding box center [344, 190] width 53 height 8
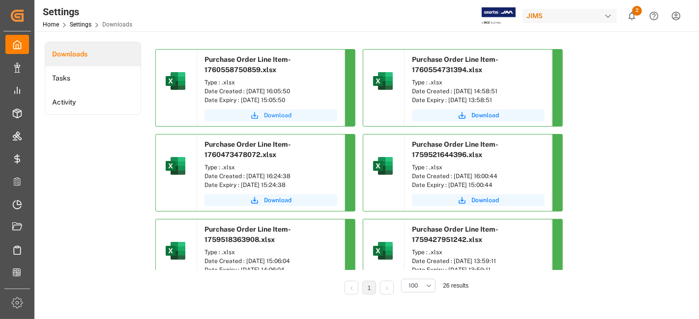
click at [274, 117] on span "Download" at bounding box center [278, 115] width 28 height 9
